Goal: Find specific page/section: Find specific page/section

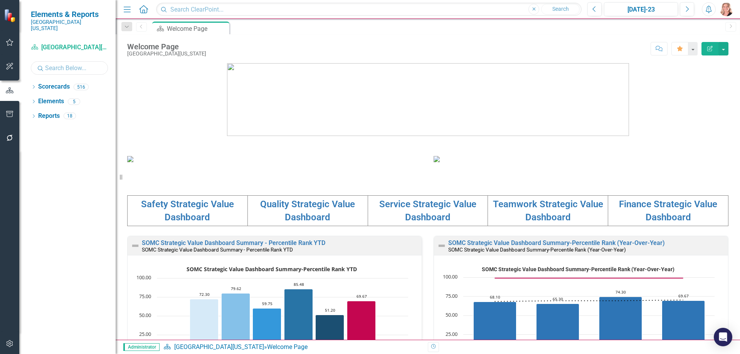
click at [97, 61] on input "text" at bounding box center [69, 67] width 77 height 13
click at [33, 85] on div "Dropdown" at bounding box center [33, 88] width 5 height 7
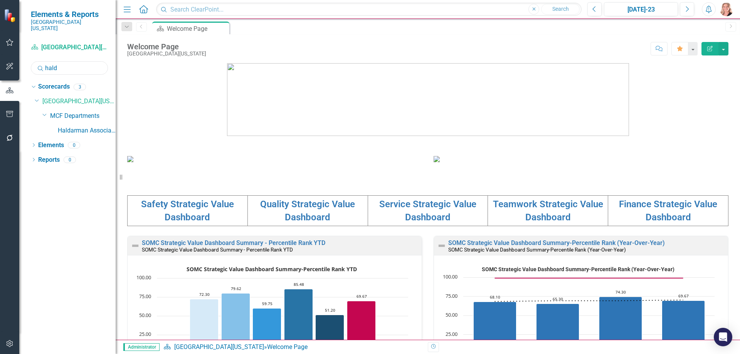
click at [78, 65] on input "hald" at bounding box center [69, 67] width 77 height 13
click at [77, 64] on input "hald" at bounding box center [69, 67] width 77 height 13
type input "derm"
click at [80, 126] on link "Dermatology Associates" at bounding box center [87, 130] width 58 height 9
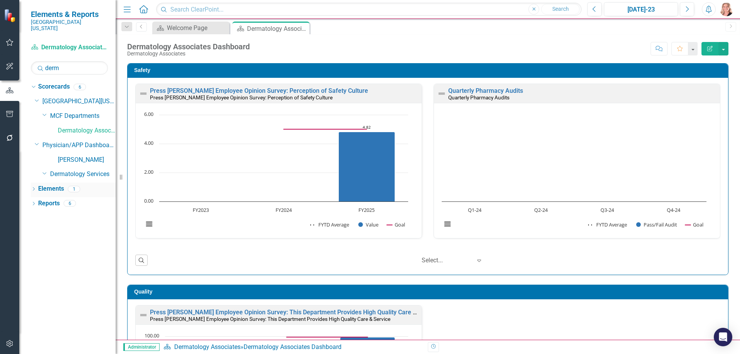
click at [48, 185] on link "Elements" at bounding box center [51, 189] width 26 height 9
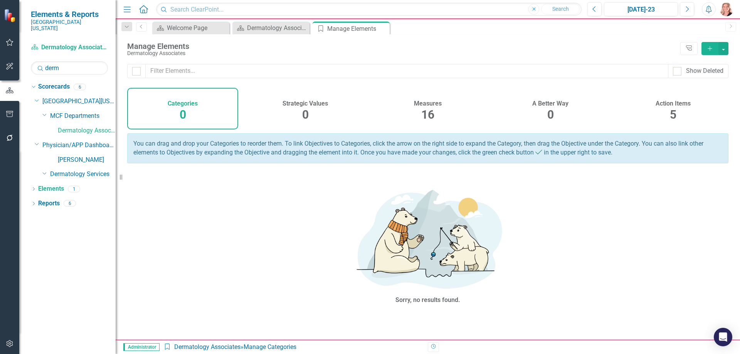
click at [430, 109] on span "16" at bounding box center [427, 114] width 13 height 13
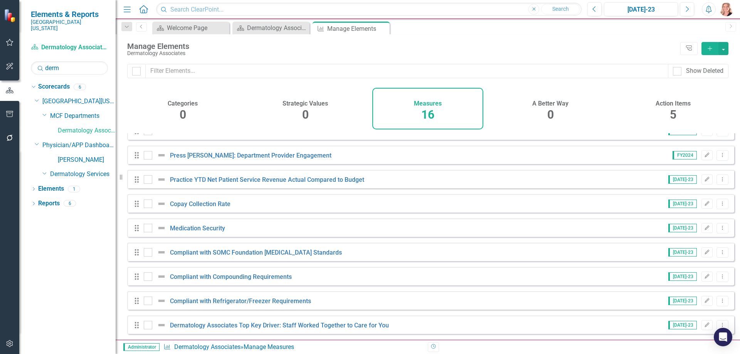
scroll to position [188, 0]
click at [654, 14] on button "[DATE]-23" at bounding box center [641, 9] width 74 height 14
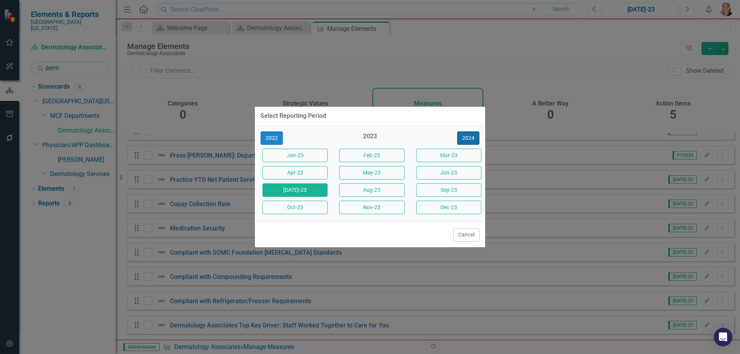
click at [471, 140] on button "2024" at bounding box center [468, 137] width 22 height 13
click at [471, 139] on button "2025" at bounding box center [468, 137] width 22 height 13
click at [311, 190] on button "[DATE]-25" at bounding box center [294, 189] width 65 height 13
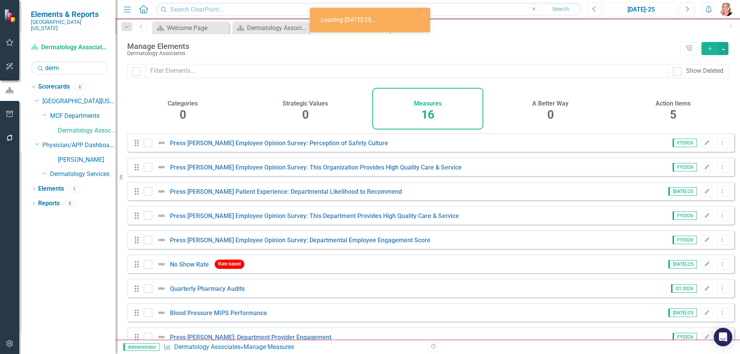
checkbox input "false"
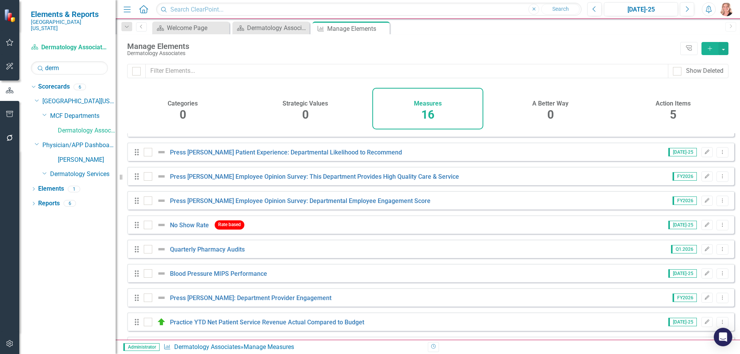
scroll to position [188, 0]
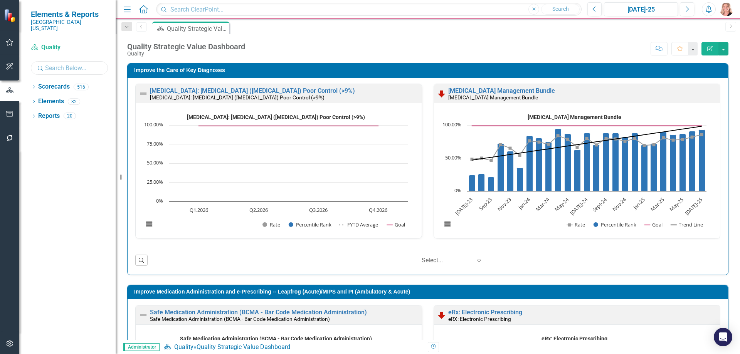
click at [58, 62] on input "text" at bounding box center [69, 67] width 77 height 13
type input "hald"
click at [34, 86] on icon "Dropdown" at bounding box center [33, 88] width 5 height 4
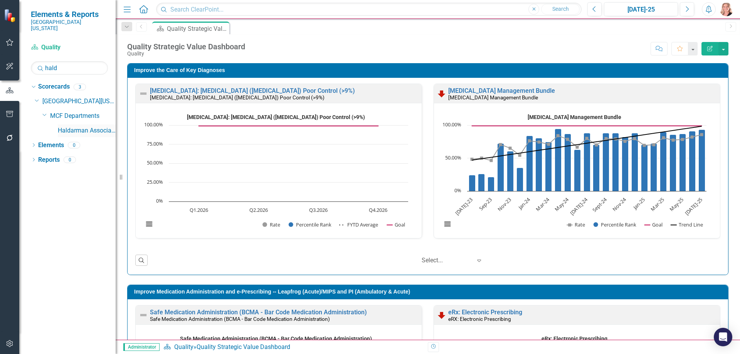
click at [85, 126] on link "Haldarman Associates" at bounding box center [87, 130] width 58 height 9
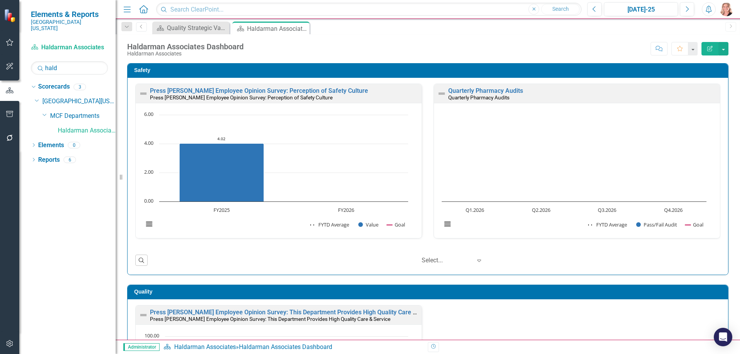
click at [724, 177] on div "Safety Press Ganey Employee Opinion Survey: Perception of Safety Culture Press …" at bounding box center [427, 165] width 613 height 222
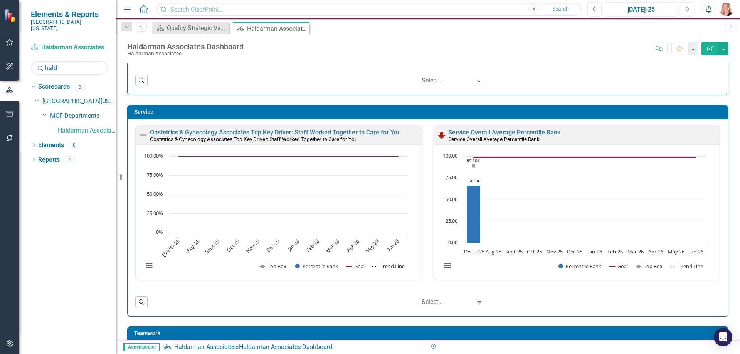
scroll to position [424, 0]
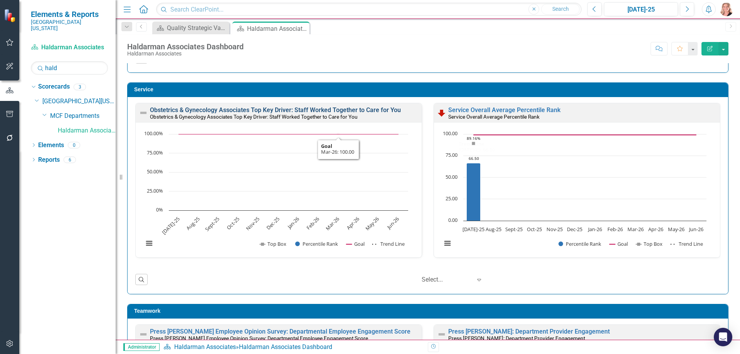
click at [323, 108] on link "Obstetrics & Gynecology Associates Top Key Driver: Staff Worked Together to Car…" at bounding box center [275, 109] width 251 height 7
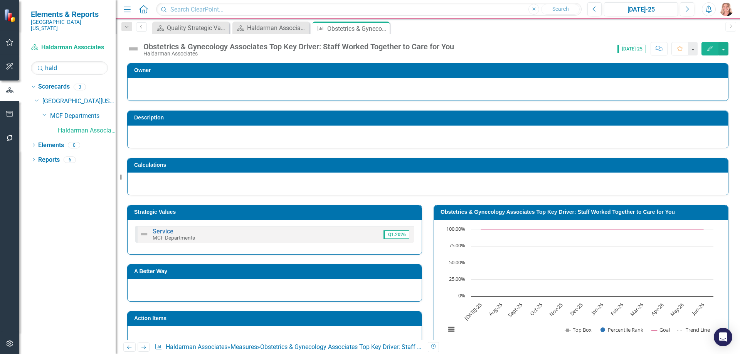
click at [711, 50] on icon "Edit" at bounding box center [709, 48] width 7 height 5
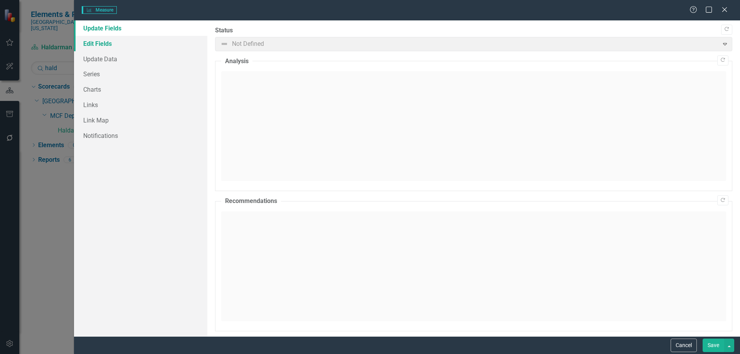
click at [98, 45] on link "Edit Fields" at bounding box center [140, 43] width 133 height 15
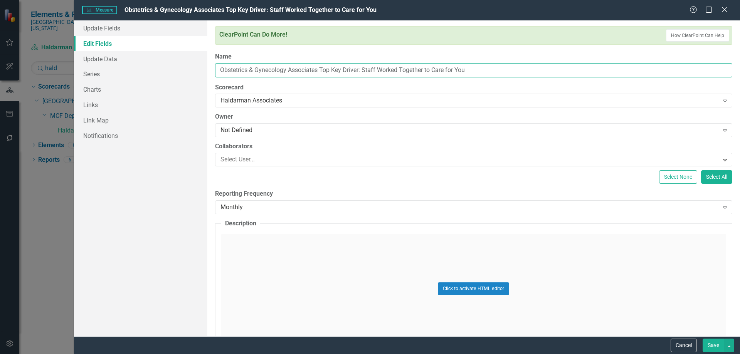
click at [475, 69] on input "Obstetrics & Gynecology Associates Top Key Driver: Staff Worked Together to Car…" at bounding box center [473, 70] width 517 height 14
type input "Obstetrics & Gynecology Associates Top Key Driver: Staff Worked Together to Car…"
click at [711, 341] on button "Save" at bounding box center [714, 345] width 22 height 13
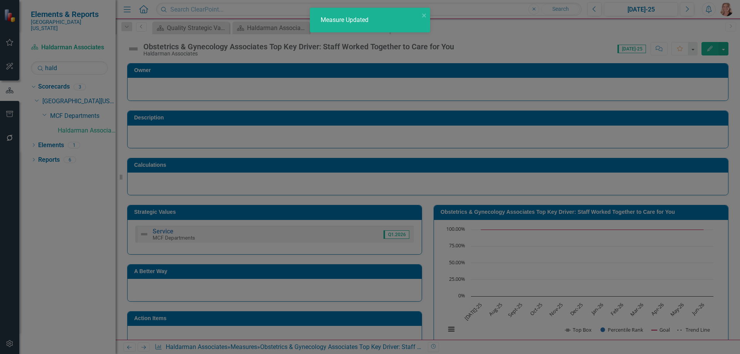
click at [540, 251] on rect "Interactive chart" at bounding box center [580, 284] width 276 height 116
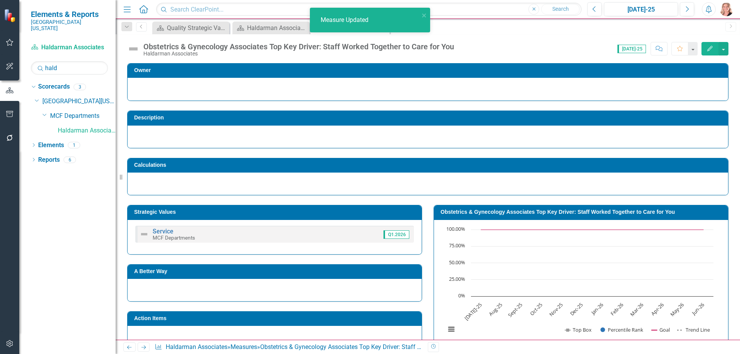
drag, startPoint x: 395, startPoint y: 189, endPoint x: 534, endPoint y: 252, distance: 152.6
click at [534, 252] on rect "Interactive chart" at bounding box center [580, 284] width 276 height 116
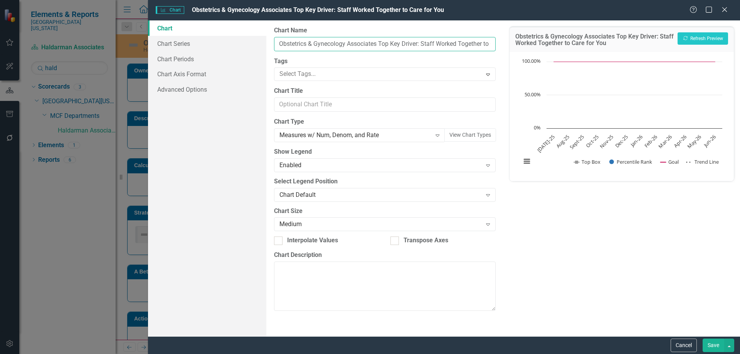
click at [475, 47] on input "Obstetrics & Gynecology Associates Top Key Driver: Staff Worked Together to Car…" at bounding box center [384, 44] width 221 height 14
type input "Obstetrics & Gynecology Associates Top Key Driver: Staff Worked Together to Car…"
click at [706, 347] on button "Save" at bounding box center [714, 345] width 22 height 13
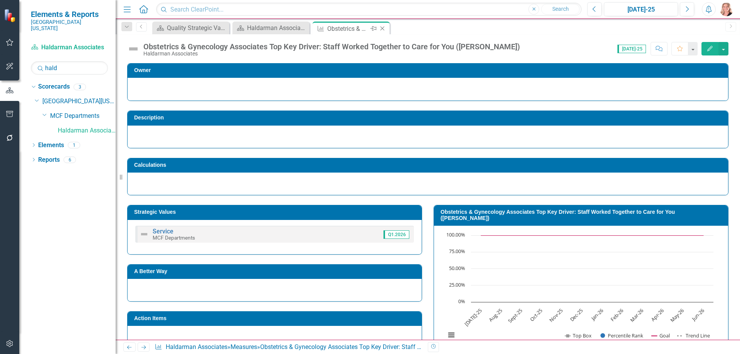
click at [382, 29] on icon "Close" at bounding box center [382, 28] width 8 height 6
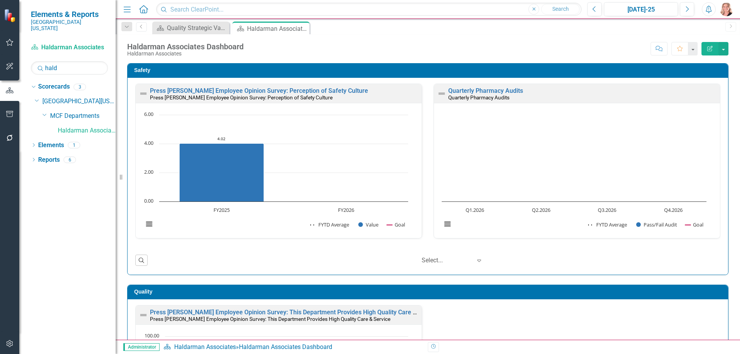
click at [0, 0] on icon "Close" at bounding box center [0, 0] width 0 height 0
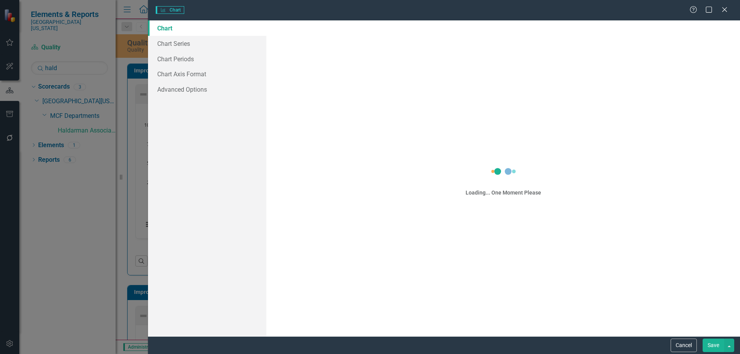
click at [166, 60] on div "Charts Chart Help Maximize Close Chart Chart Series Chart Periods Chart Axis Fo…" at bounding box center [370, 177] width 740 height 354
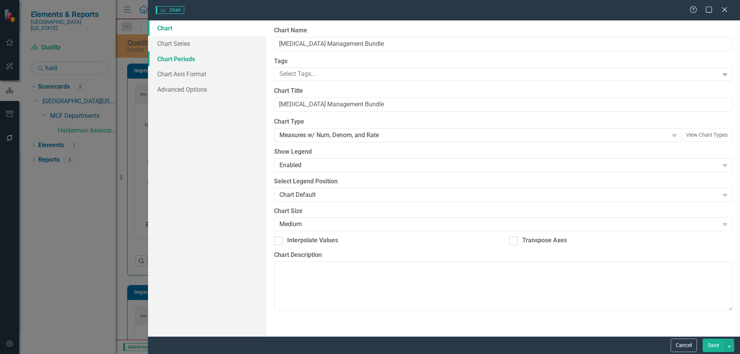
click at [168, 57] on link "Chart Periods" at bounding box center [207, 58] width 118 height 15
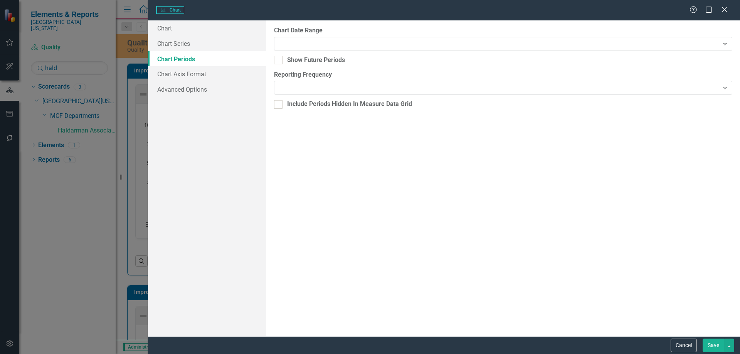
checkbox input "true"
click at [298, 44] on div at bounding box center [498, 44] width 439 height 0
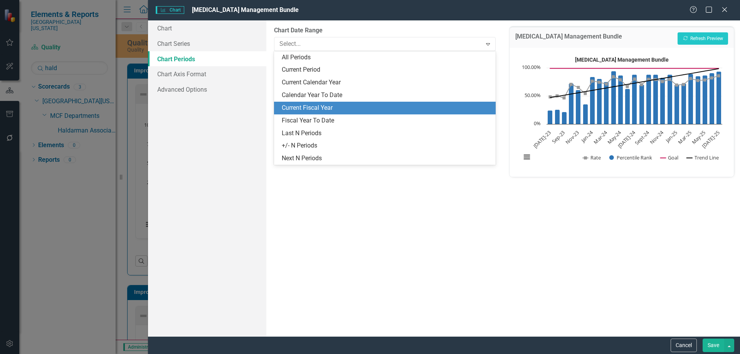
click at [311, 107] on div "Current Fiscal Year" at bounding box center [386, 108] width 209 height 9
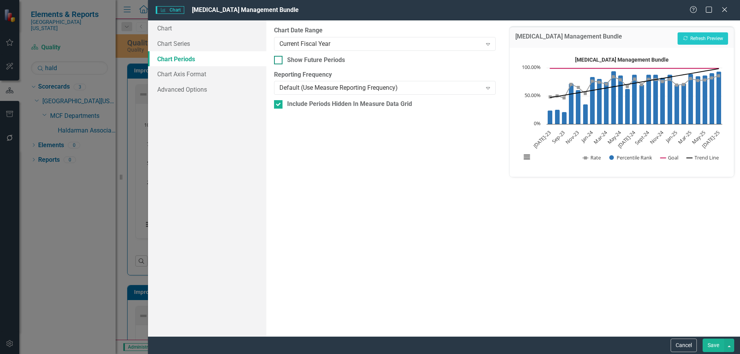
click at [276, 60] on input "Show Future Periods" at bounding box center [276, 58] width 5 height 5
checkbox input "true"
click at [183, 49] on link "Chart Series" at bounding box center [207, 43] width 118 height 15
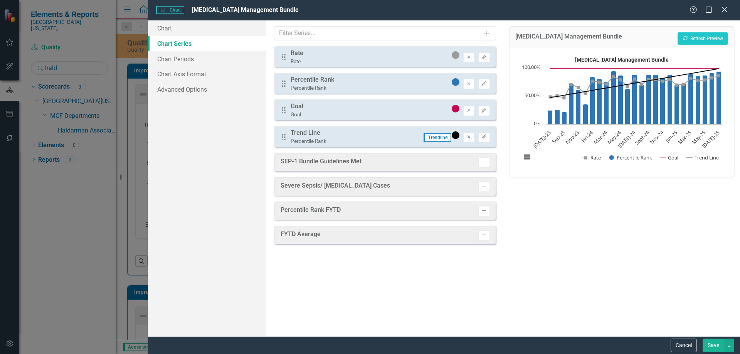
click at [469, 136] on icon "Remove" at bounding box center [469, 137] width 6 height 5
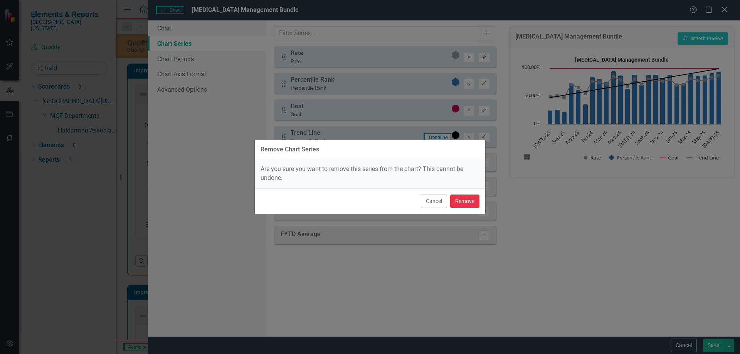
click at [464, 200] on button "Remove" at bounding box center [464, 201] width 29 height 13
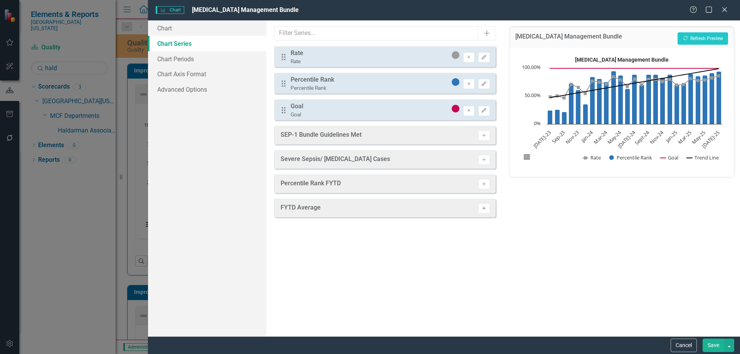
click at [484, 209] on icon "Activate" at bounding box center [484, 208] width 6 height 5
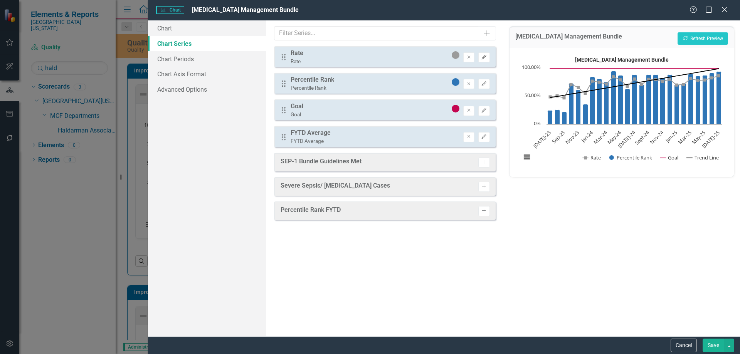
click at [486, 55] on icon "Edit" at bounding box center [484, 57] width 6 height 5
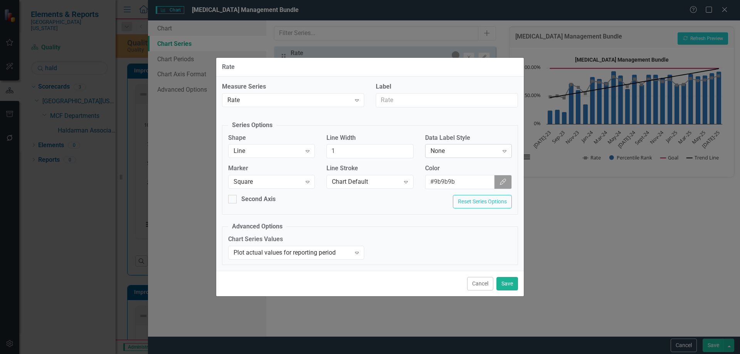
click at [465, 151] on div "None" at bounding box center [464, 151] width 68 height 9
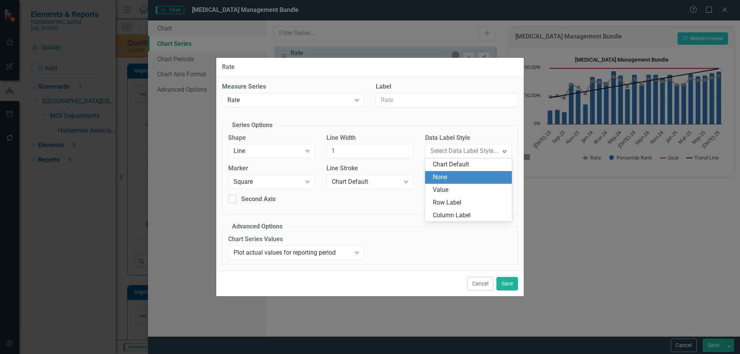
click at [461, 187] on div "Value" at bounding box center [470, 190] width 74 height 9
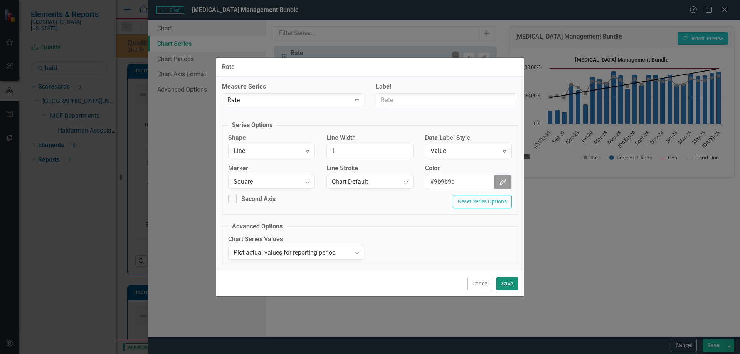
click at [510, 287] on button "Save" at bounding box center [507, 283] width 22 height 13
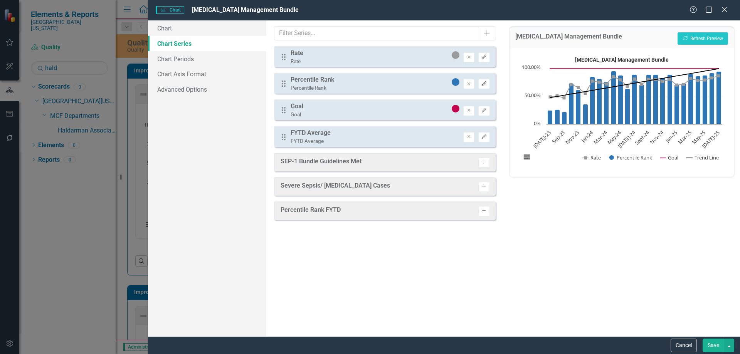
click at [485, 85] on icon "Edit" at bounding box center [484, 84] width 6 height 5
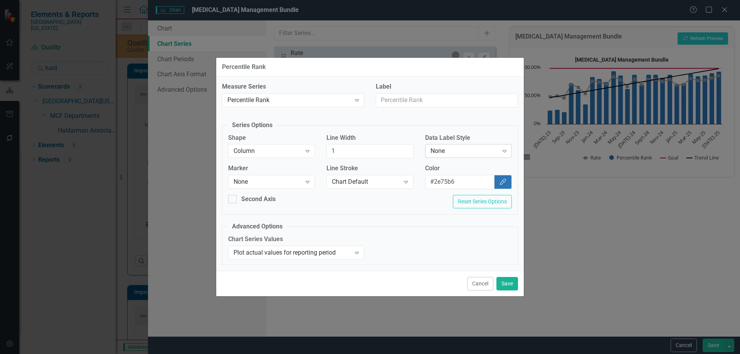
click at [470, 152] on div "None" at bounding box center [464, 151] width 68 height 9
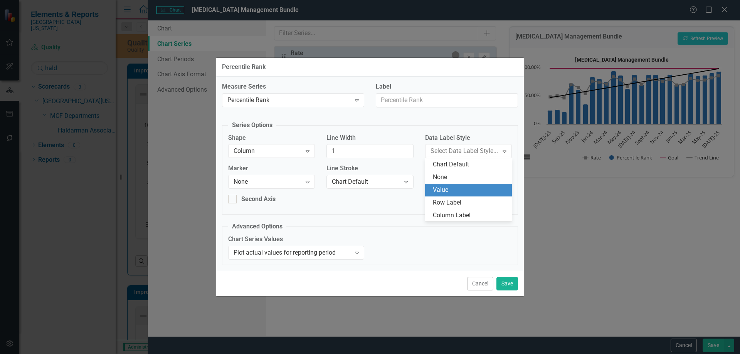
click at [467, 187] on div "Value" at bounding box center [470, 190] width 74 height 9
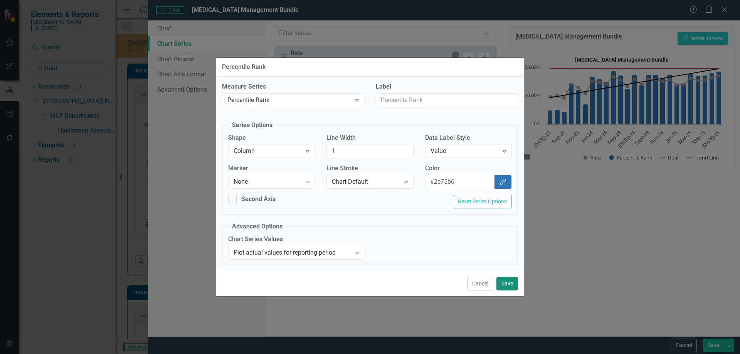
click at [508, 286] on button "Save" at bounding box center [507, 283] width 22 height 13
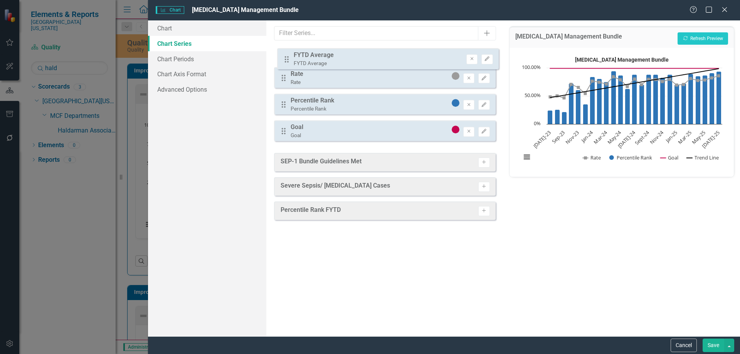
drag, startPoint x: 282, startPoint y: 138, endPoint x: 285, endPoint y: 61, distance: 77.9
click at [285, 61] on div "Drag Rate Rate Remove Edit Drag Percentile Rank Percentile Rank Remove Edit Dra…" at bounding box center [384, 96] width 221 height 101
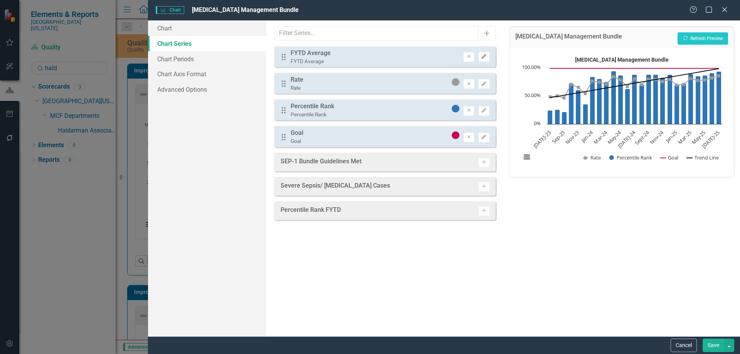
click at [486, 57] on icon "Edit" at bounding box center [484, 56] width 6 height 5
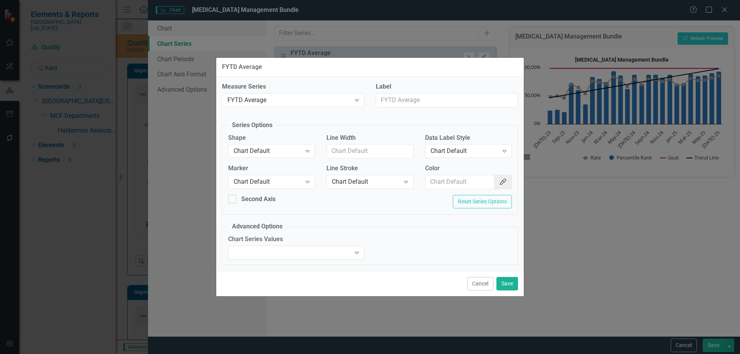
click at [291, 144] on div "Shape Chart Default Expand" at bounding box center [271, 146] width 87 height 24
click at [284, 148] on div "Chart Default" at bounding box center [268, 151] width 68 height 9
click at [270, 192] on div "Line" at bounding box center [273, 190] width 74 height 9
click at [270, 187] on div "Chart Default Expand" at bounding box center [271, 182] width 87 height 14
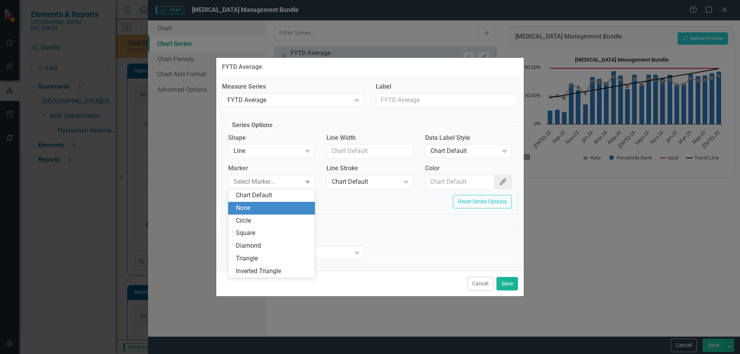
click at [268, 208] on div "None" at bounding box center [273, 208] width 74 height 9
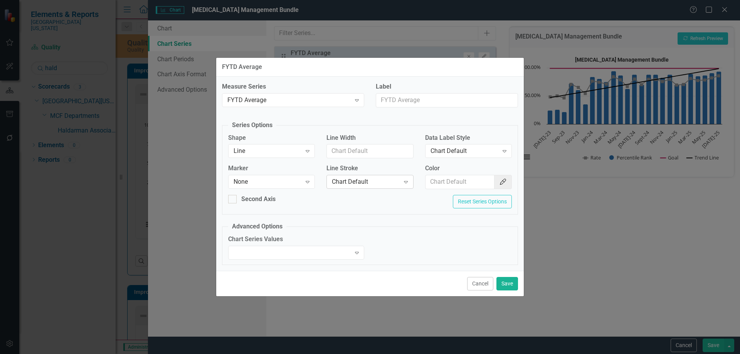
click at [375, 183] on div "Chart Default" at bounding box center [366, 182] width 68 height 9
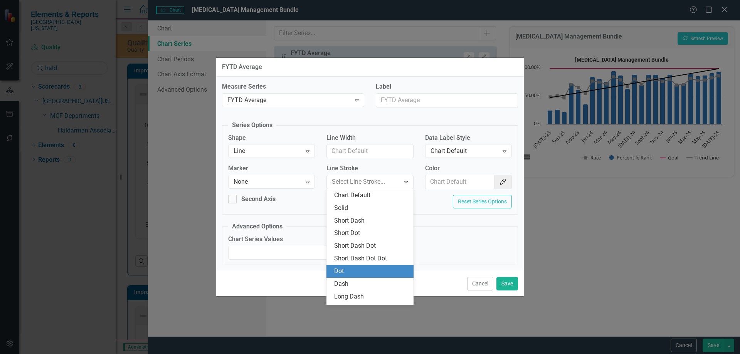
click at [367, 272] on div "Dot" at bounding box center [371, 271] width 74 height 9
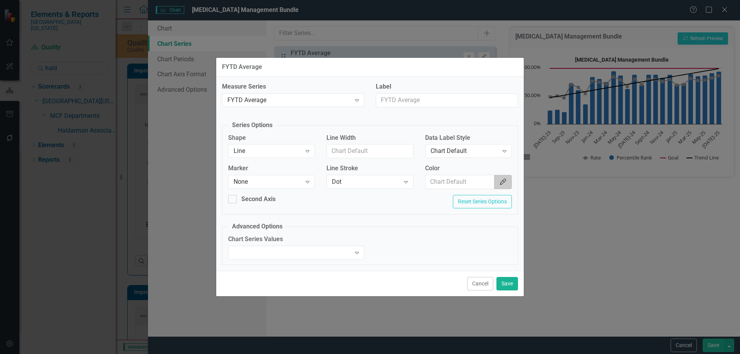
click at [494, 180] on button "Color Picker" at bounding box center [503, 182] width 18 height 14
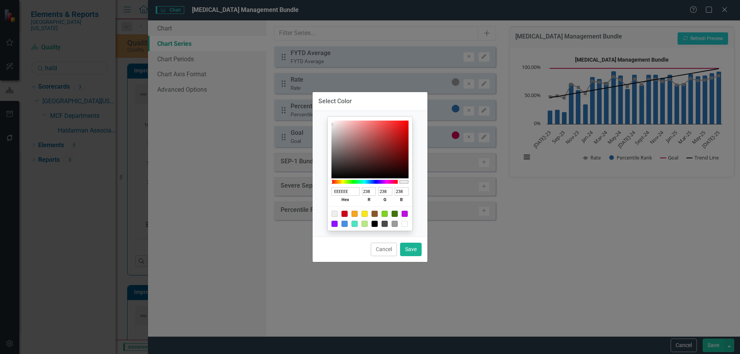
click at [379, 222] on div at bounding box center [370, 219] width 85 height 24
click at [375, 225] on div at bounding box center [375, 224] width 6 height 6
type input "000000"
type input "0"
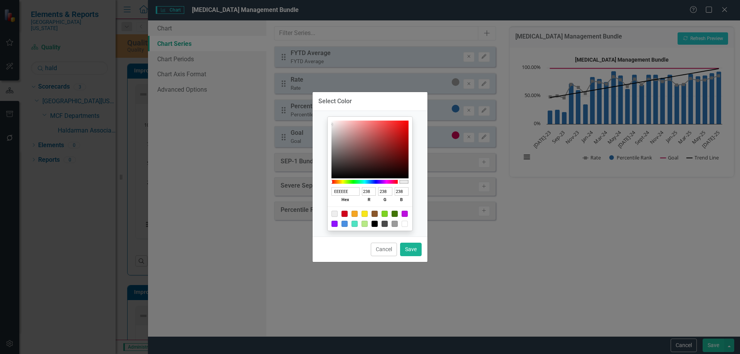
type input "0"
click at [416, 252] on button "Save" at bounding box center [411, 249] width 22 height 13
type input "#000000"
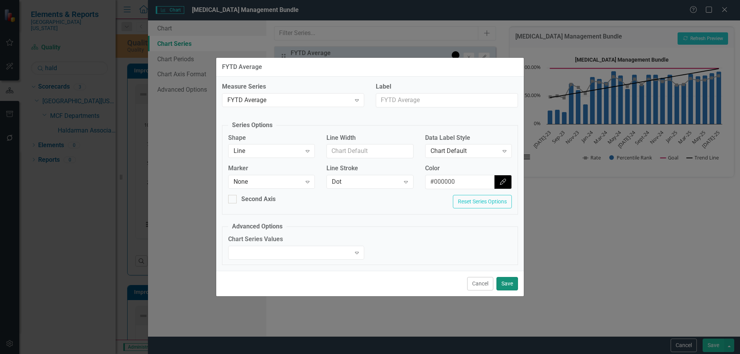
click at [511, 286] on button "Save" at bounding box center [507, 283] width 22 height 13
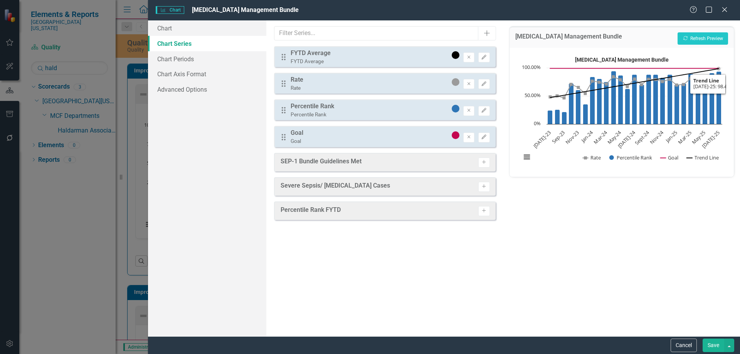
click at [699, 32] on div "[MEDICAL_DATA] Management Bundle Recalculate Refresh Preview" at bounding box center [621, 37] width 224 height 21
click at [690, 41] on button "Recalculate Refresh Preview" at bounding box center [703, 38] width 50 height 12
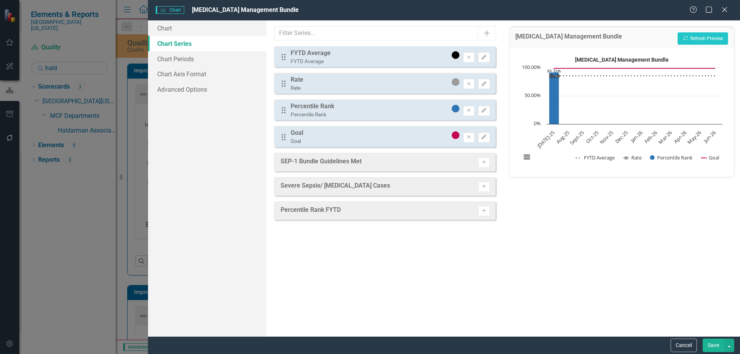
click at [718, 343] on button "Save" at bounding box center [714, 345] width 22 height 13
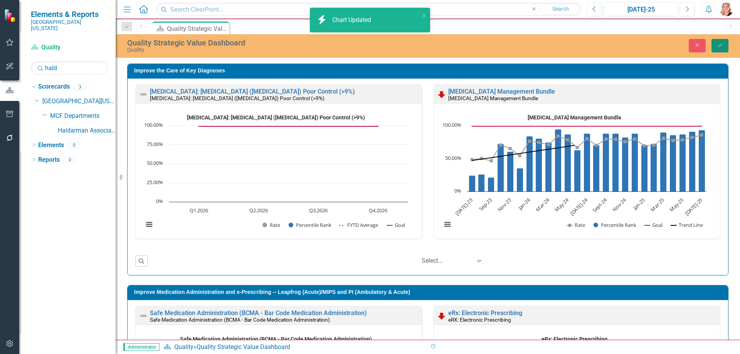
click at [721, 47] on icon "Save" at bounding box center [719, 44] width 7 height 5
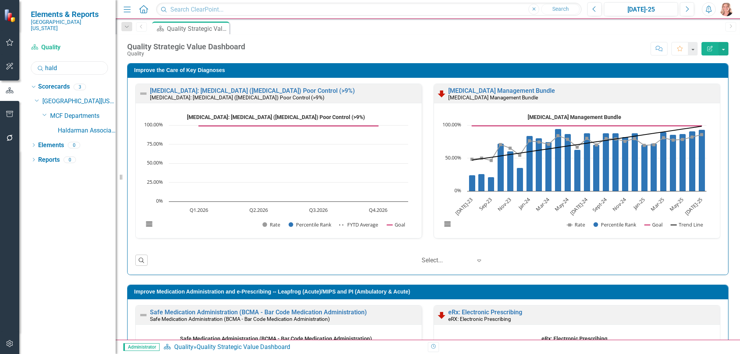
click at [68, 61] on input "hald" at bounding box center [69, 67] width 77 height 13
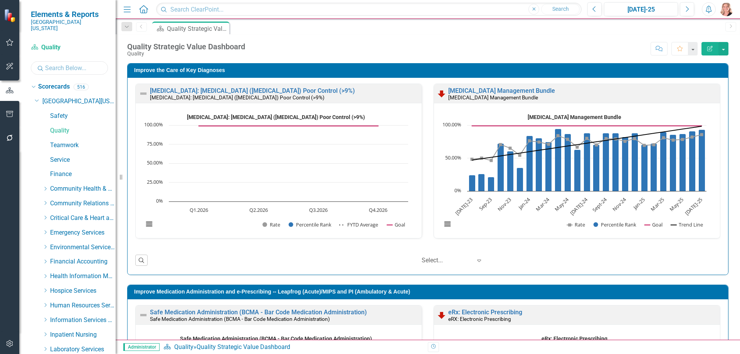
click at [60, 61] on input "text" at bounding box center [69, 67] width 77 height 13
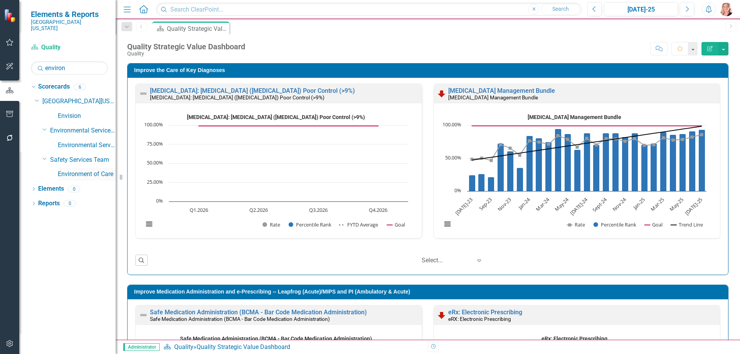
click at [79, 170] on link "Environment of Care" at bounding box center [87, 174] width 58 height 9
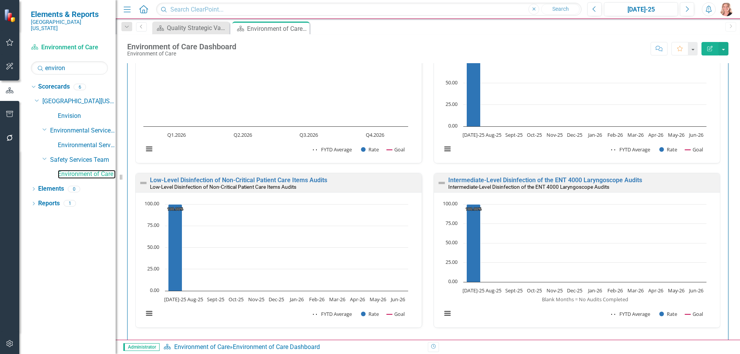
scroll to position [765, 0]
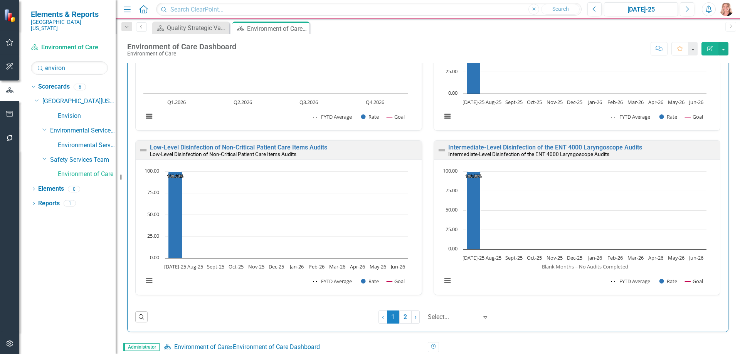
click at [403, 318] on link "2" at bounding box center [405, 317] width 12 height 13
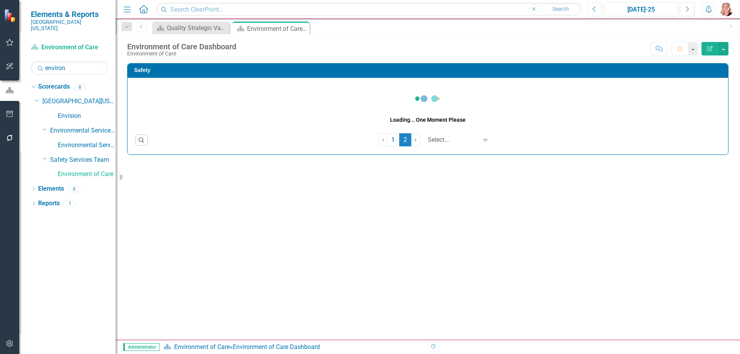
scroll to position [0, 0]
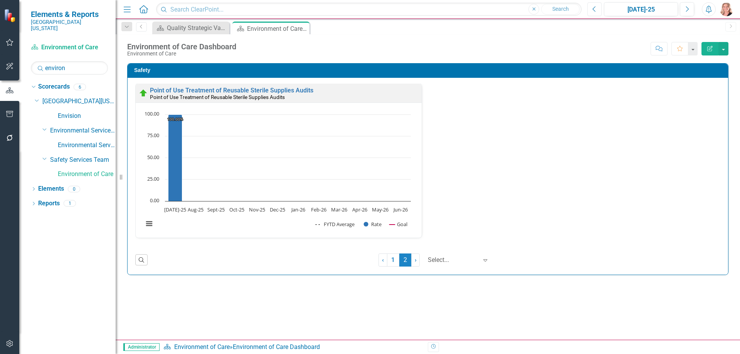
click at [597, 11] on button "Previous" at bounding box center [594, 9] width 14 height 14
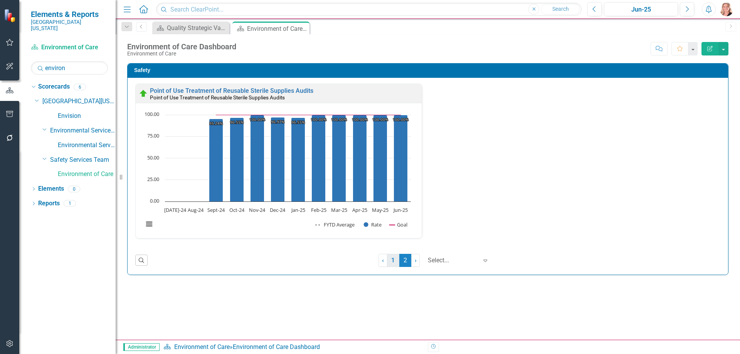
click at [389, 262] on link "1" at bounding box center [393, 260] width 12 height 13
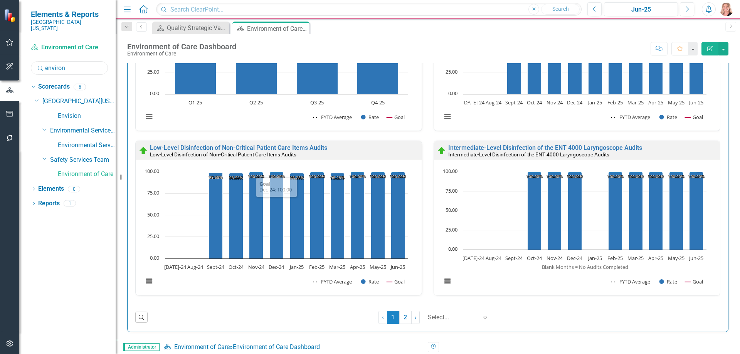
click at [76, 65] on input "environ" at bounding box center [69, 67] width 77 height 13
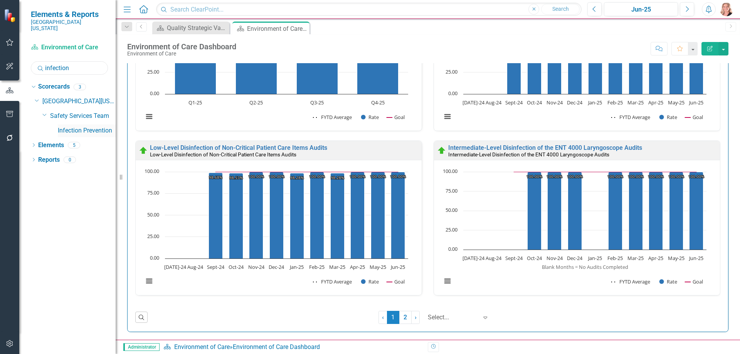
type input "infection"
click at [81, 126] on link "Infection Prevention" at bounding box center [87, 130] width 58 height 9
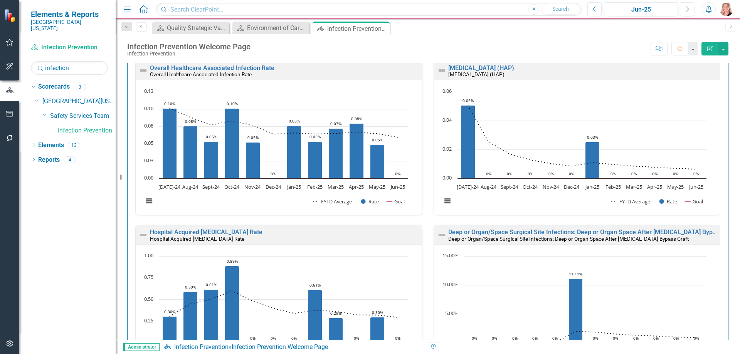
scroll to position [72, 0]
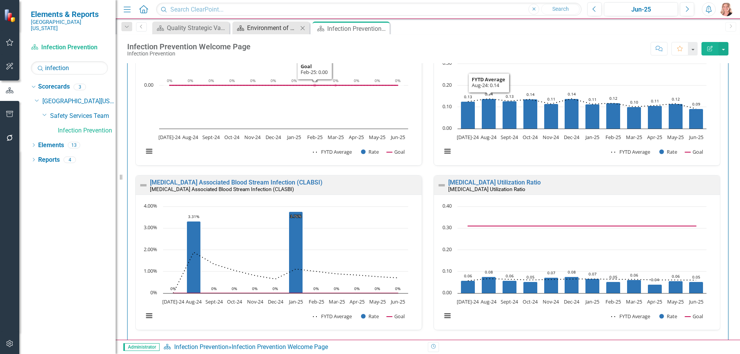
click at [265, 30] on div "Environment of Care Dashboard" at bounding box center [272, 28] width 51 height 10
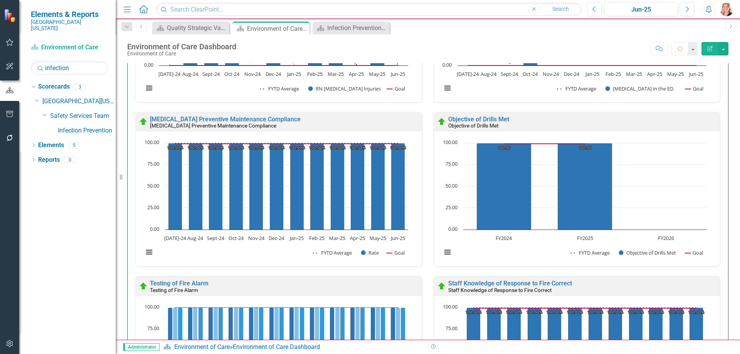
scroll to position [385, 0]
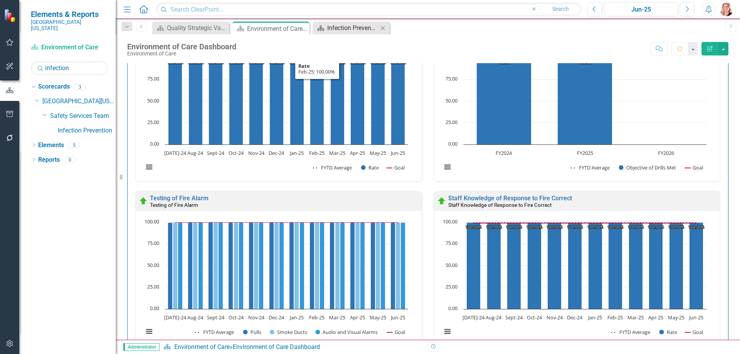
click at [346, 30] on div "Infection Prevention Welcome Page" at bounding box center [352, 28] width 51 height 10
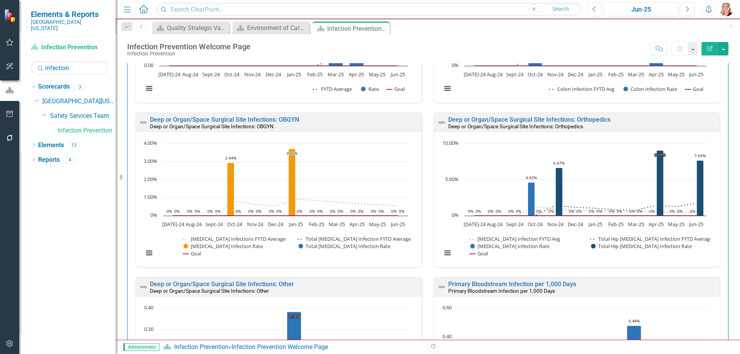
scroll to position [1002, 0]
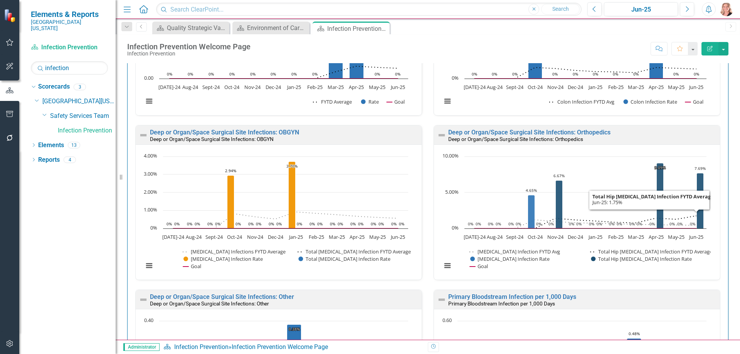
click at [728, 173] on div "Hospital Infections Overall Healthcare Associated Infection Rate Overall Health…" at bounding box center [427, 41] width 613 height 879
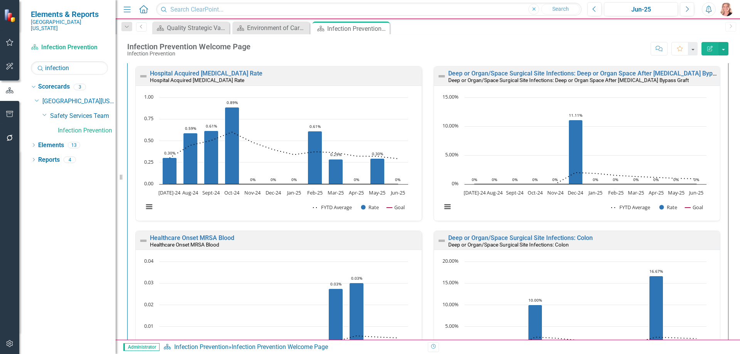
scroll to position [308, 0]
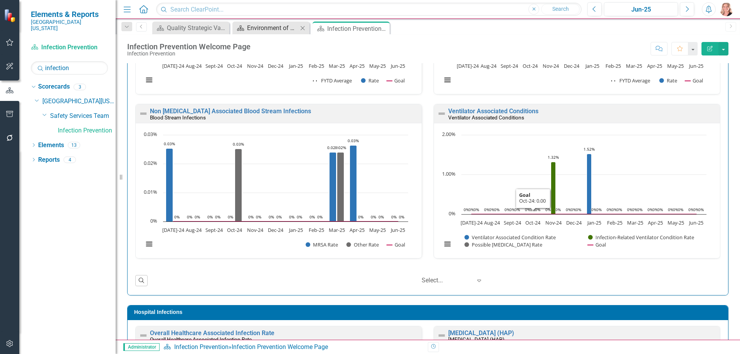
click at [266, 28] on div "Environment of Care Dashboard" at bounding box center [272, 28] width 51 height 10
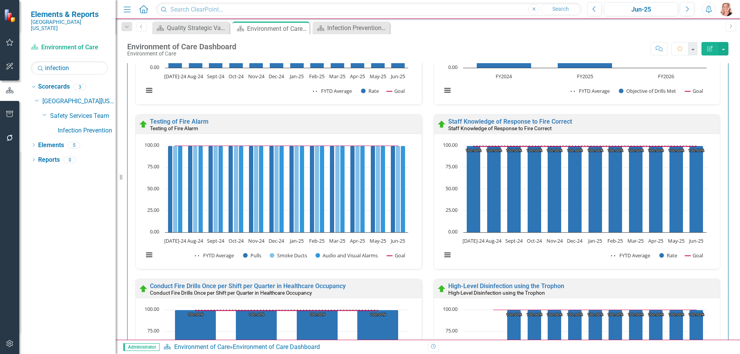
scroll to position [462, 0]
